Goal: Transaction & Acquisition: Purchase product/service

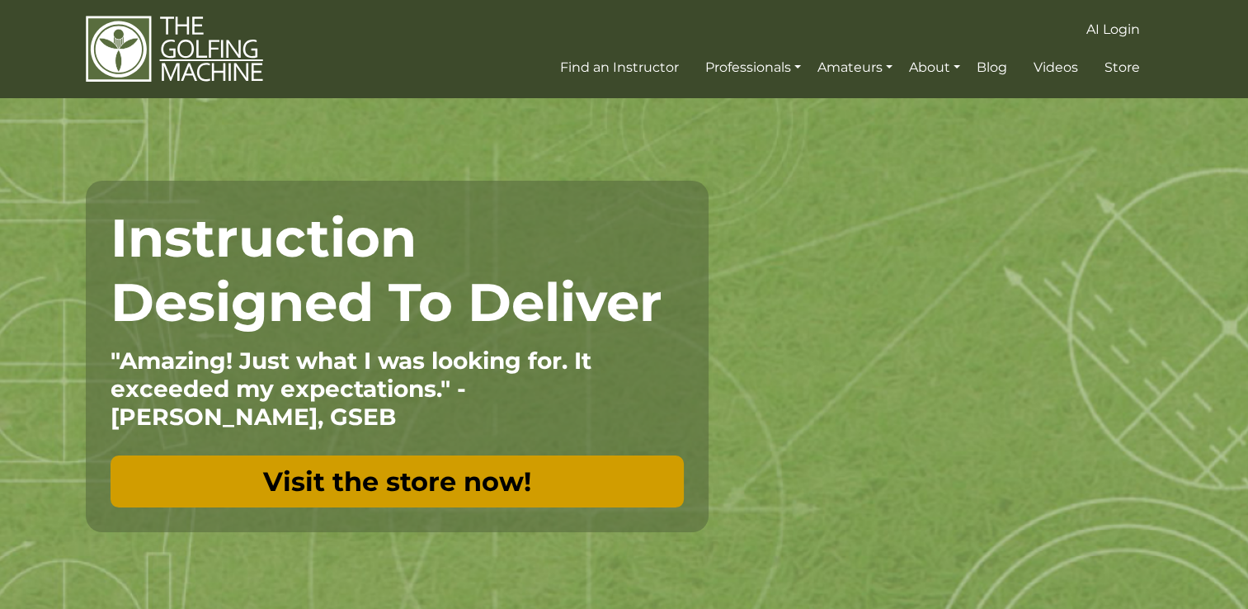
click at [285, 487] on link "Visit the store now!" at bounding box center [397, 481] width 573 height 52
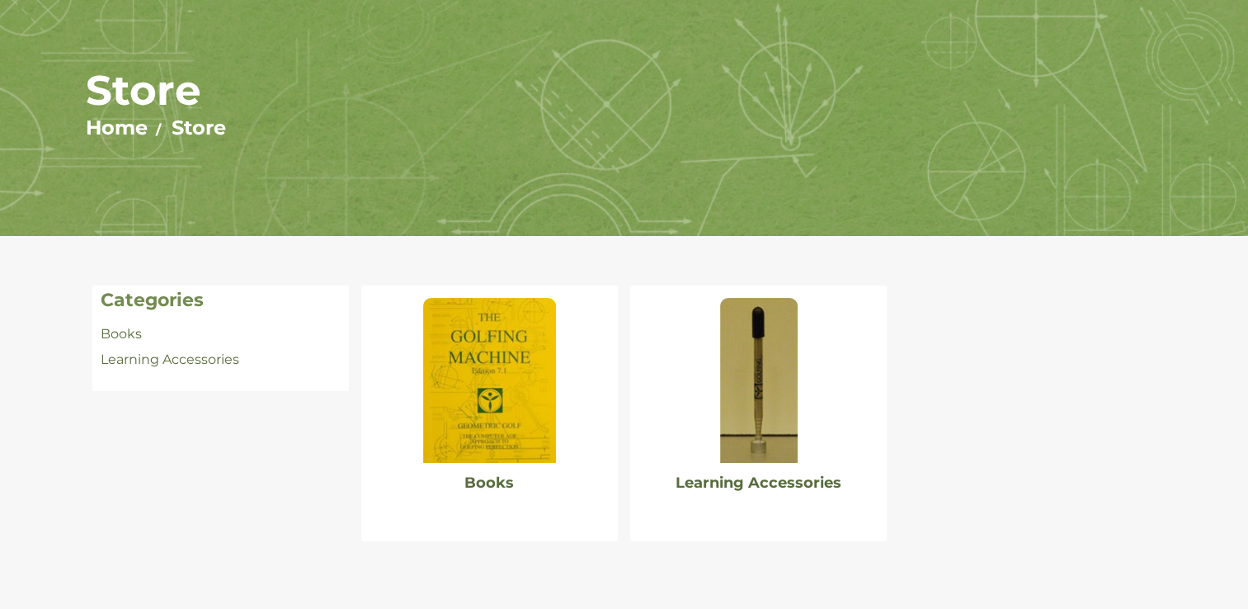
scroll to position [165, 0]
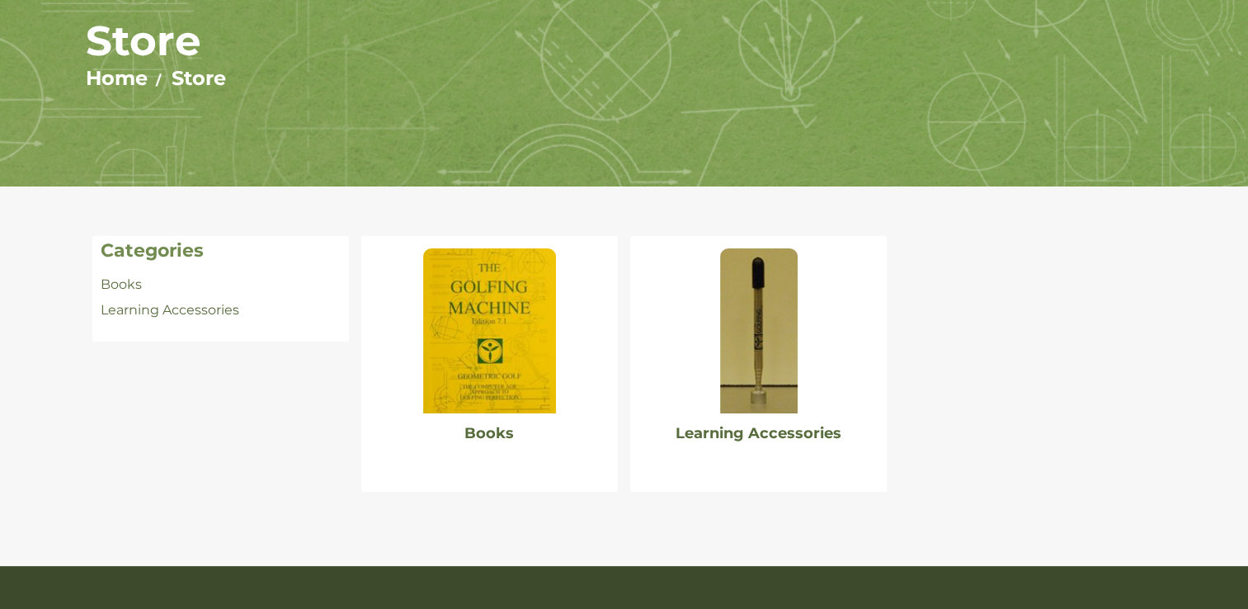
click at [486, 318] on img at bounding box center [489, 330] width 132 height 165
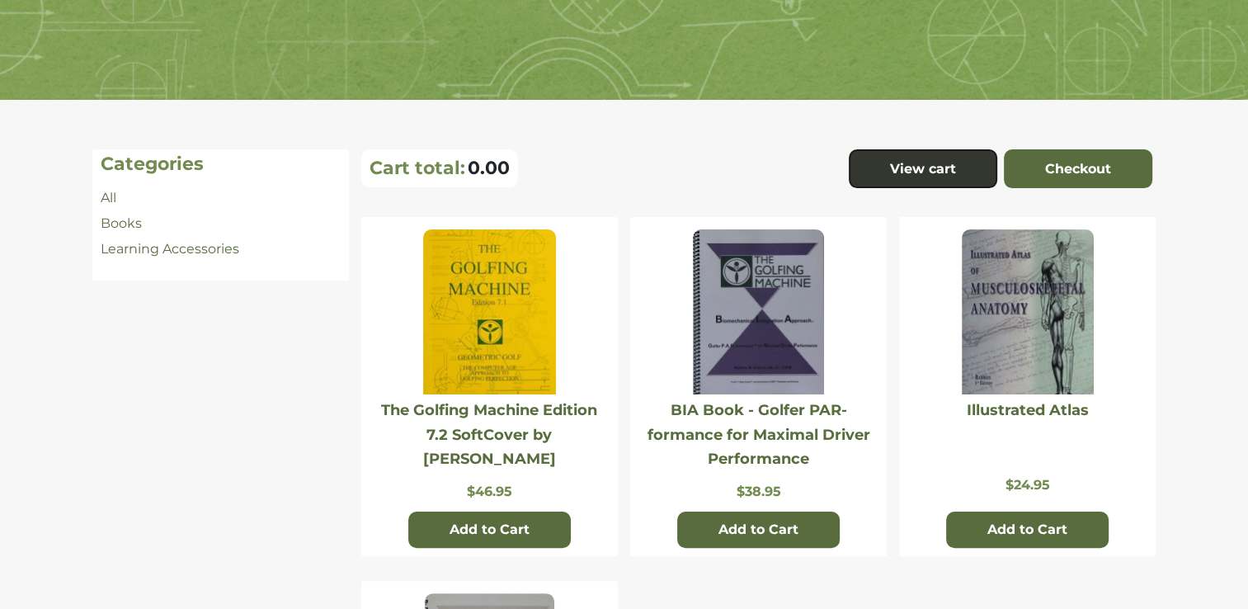
scroll to position [247, 0]
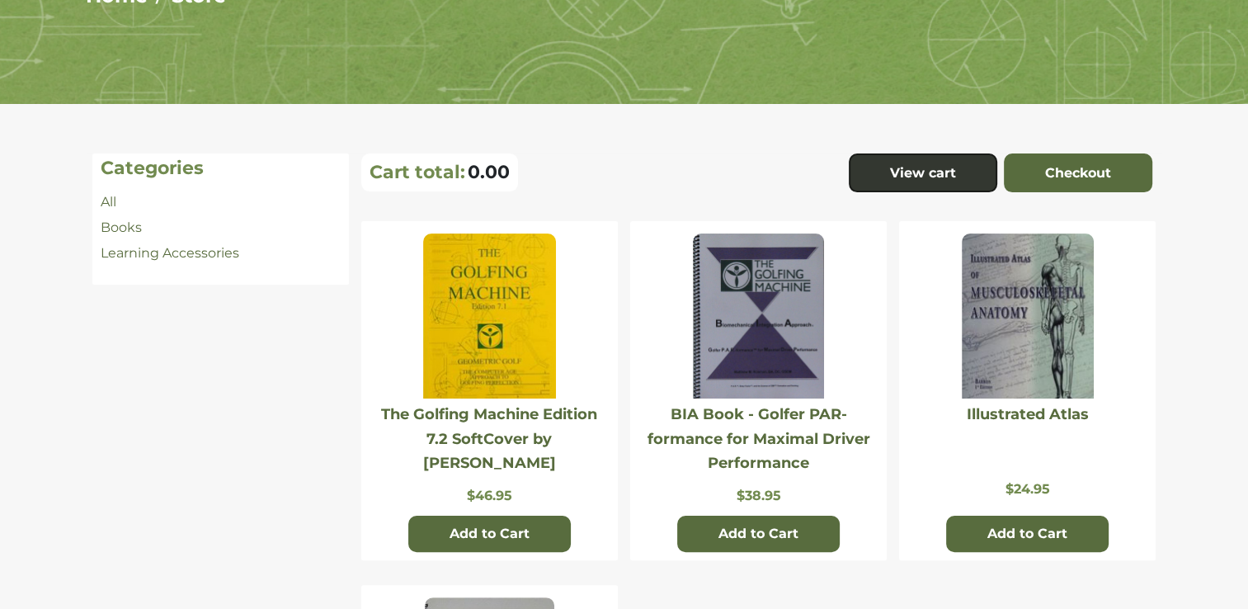
click at [519, 302] on img at bounding box center [489, 315] width 132 height 165
